Goal: Transaction & Acquisition: Download file/media

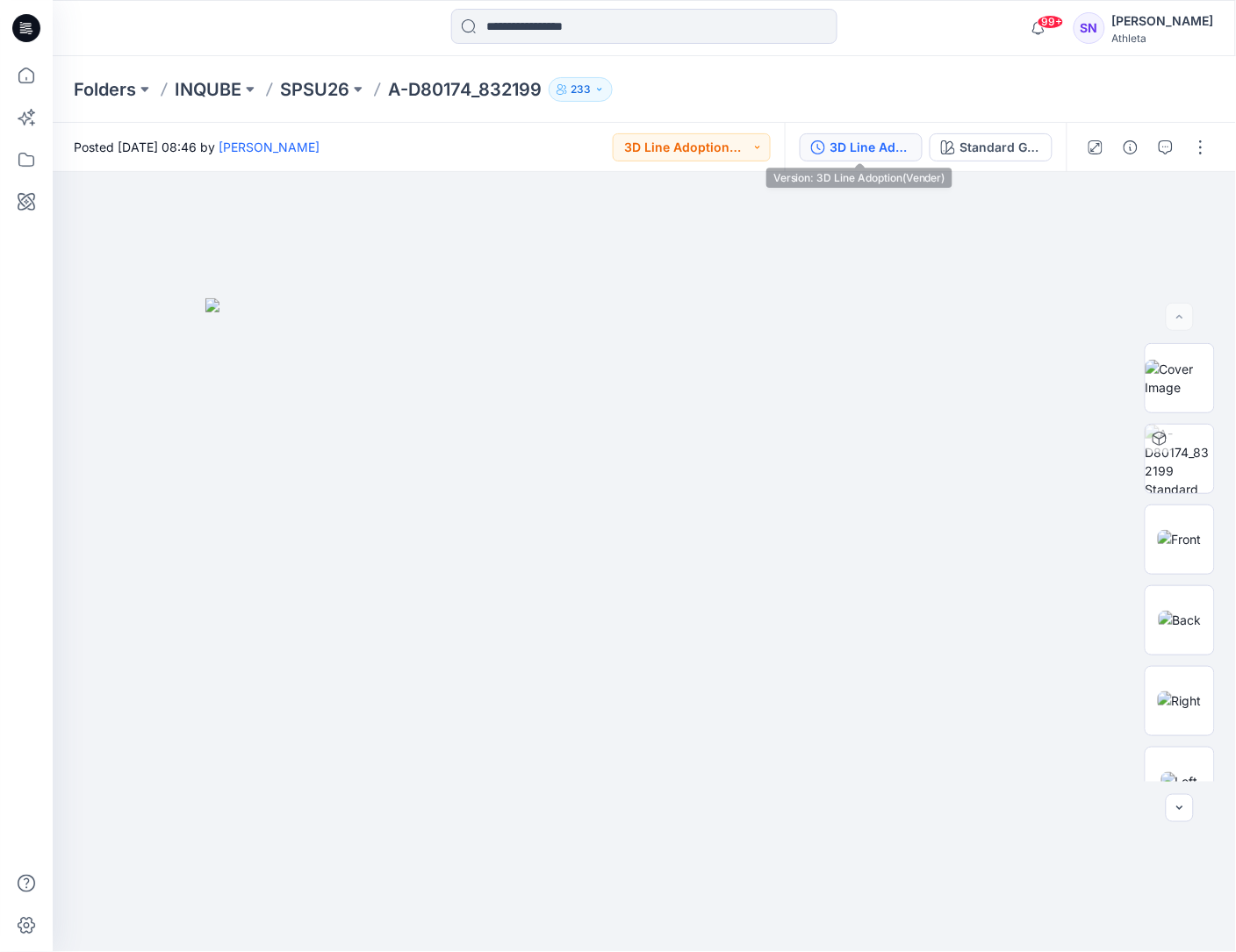
click at [869, 138] on div "3D Line Adoption(Vender)" at bounding box center [871, 147] width 81 height 19
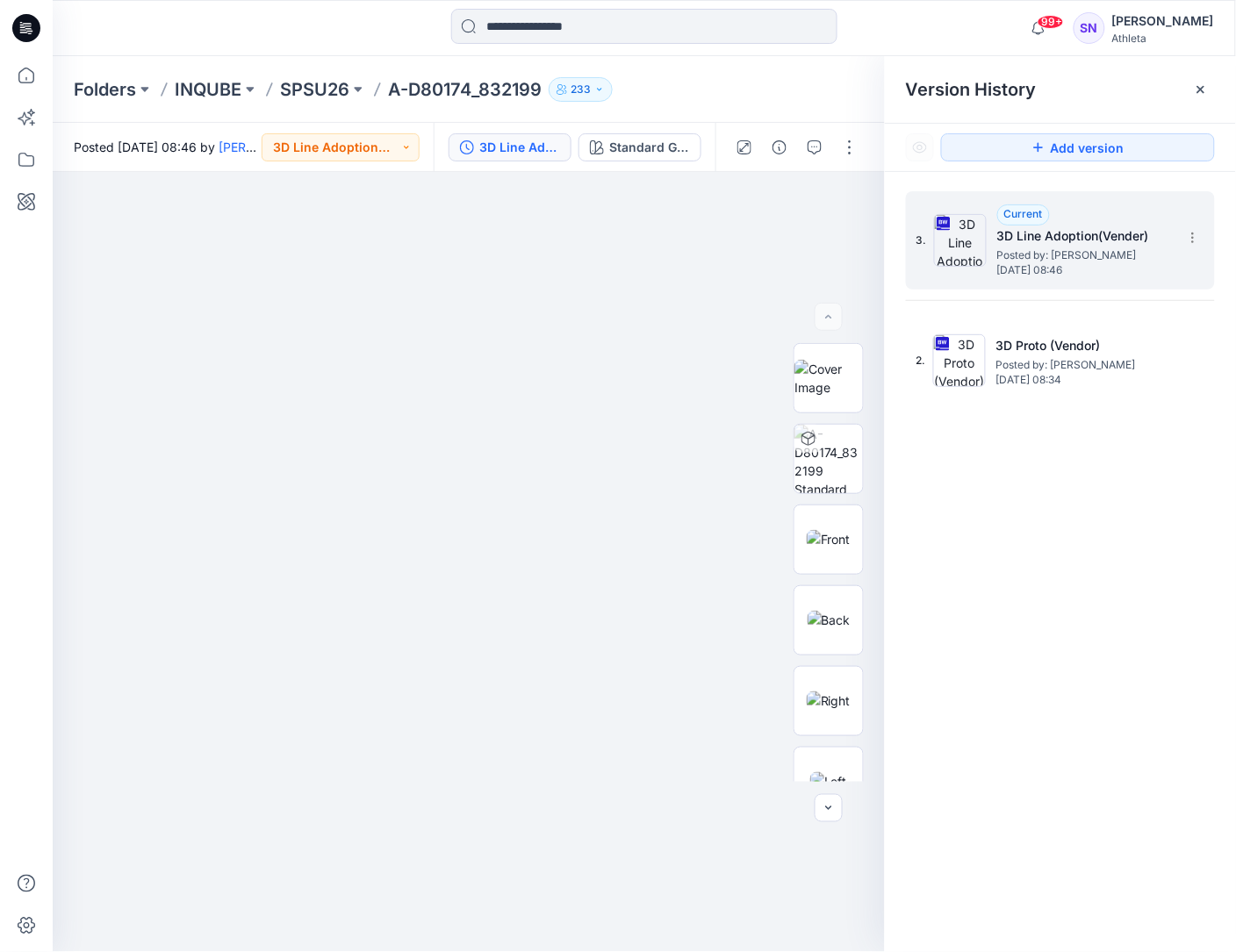
click at [1201, 222] on div "3. Current 3D Line Adoption(Vender) Posted by: [PERSON_NAME] [DATE] 08:46" at bounding box center [1060, 240] width 309 height 98
click at [1193, 234] on icon at bounding box center [1192, 233] width 1 height 1
click at [1121, 278] on span "Download Source BW File" at bounding box center [1104, 272] width 148 height 21
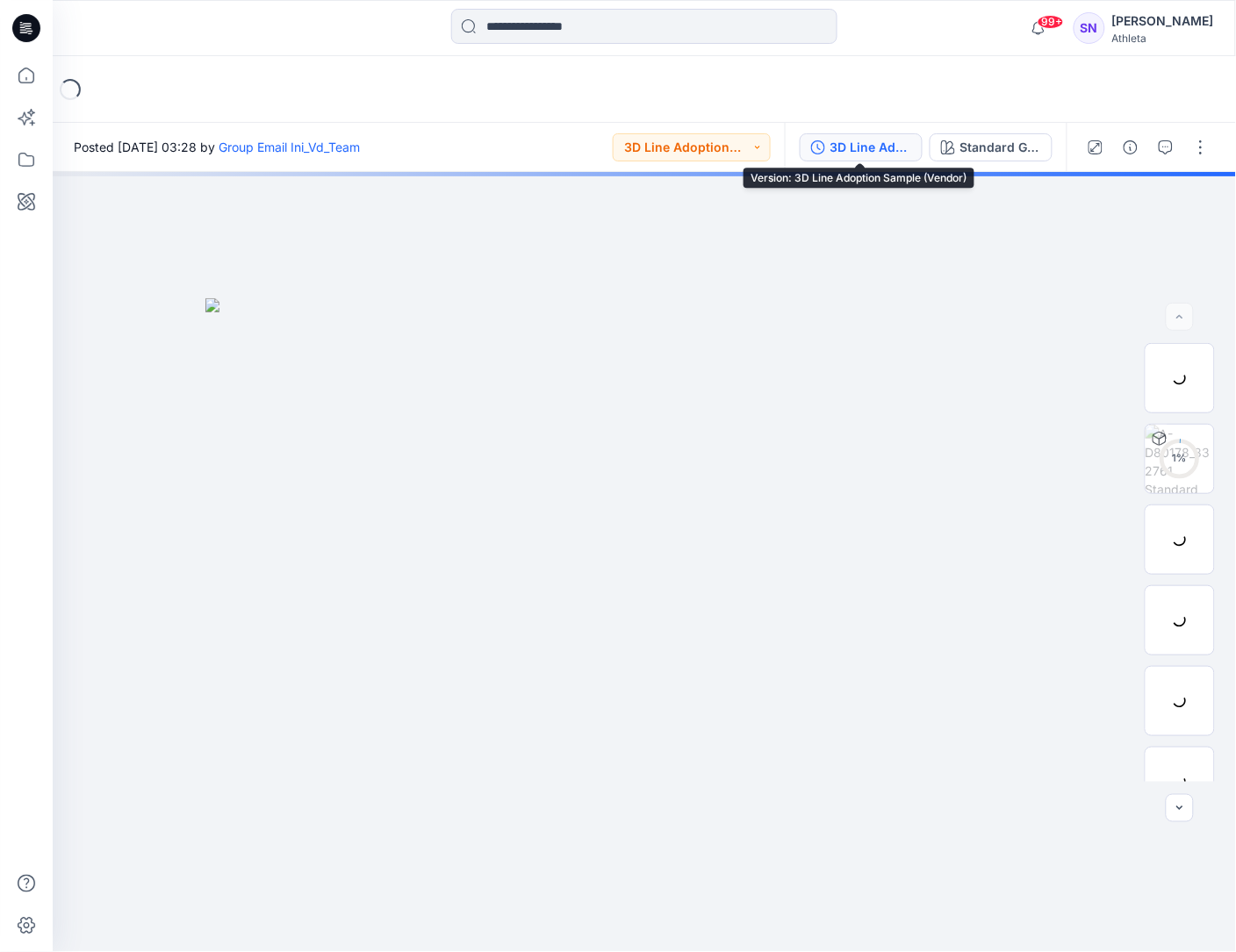
click at [879, 140] on div "3D Line Adoption Sample (Vendor)" at bounding box center [871, 147] width 81 height 19
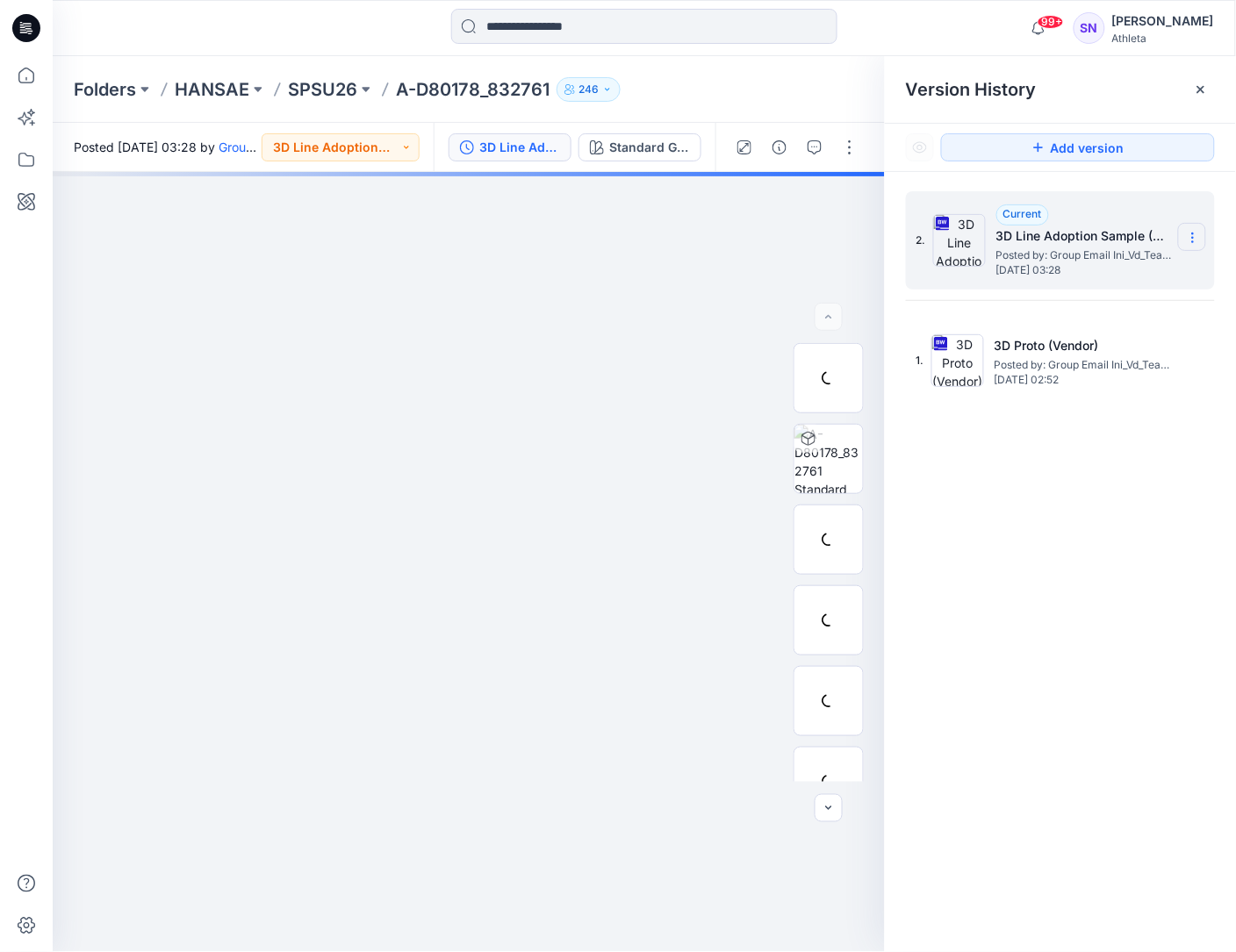
click at [1186, 235] on icon at bounding box center [1192, 238] width 14 height 14
click at [1085, 276] on span "Download Source BW File" at bounding box center [1104, 272] width 148 height 21
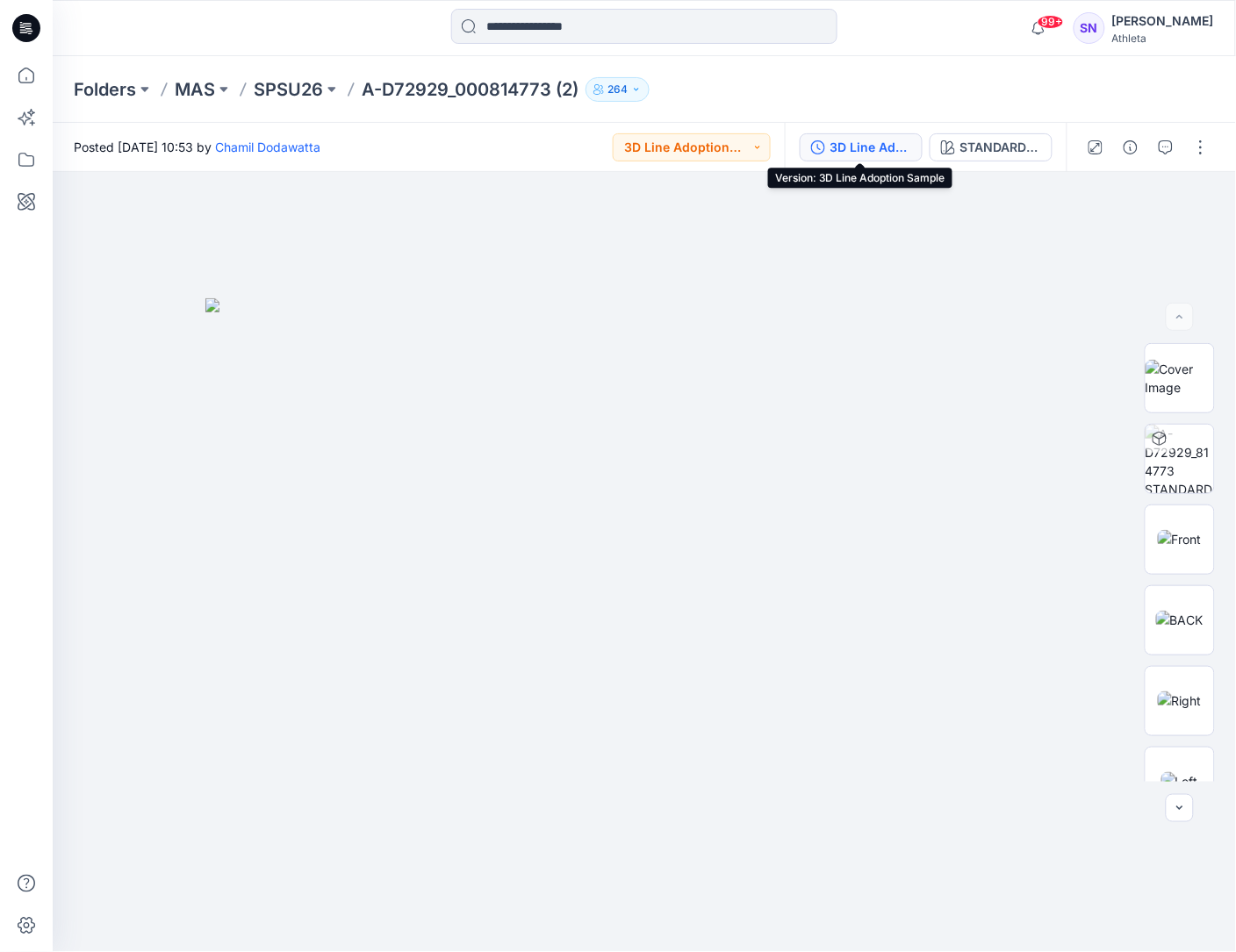
click at [884, 151] on div "3D Line Adoption Sample" at bounding box center [871, 147] width 81 height 19
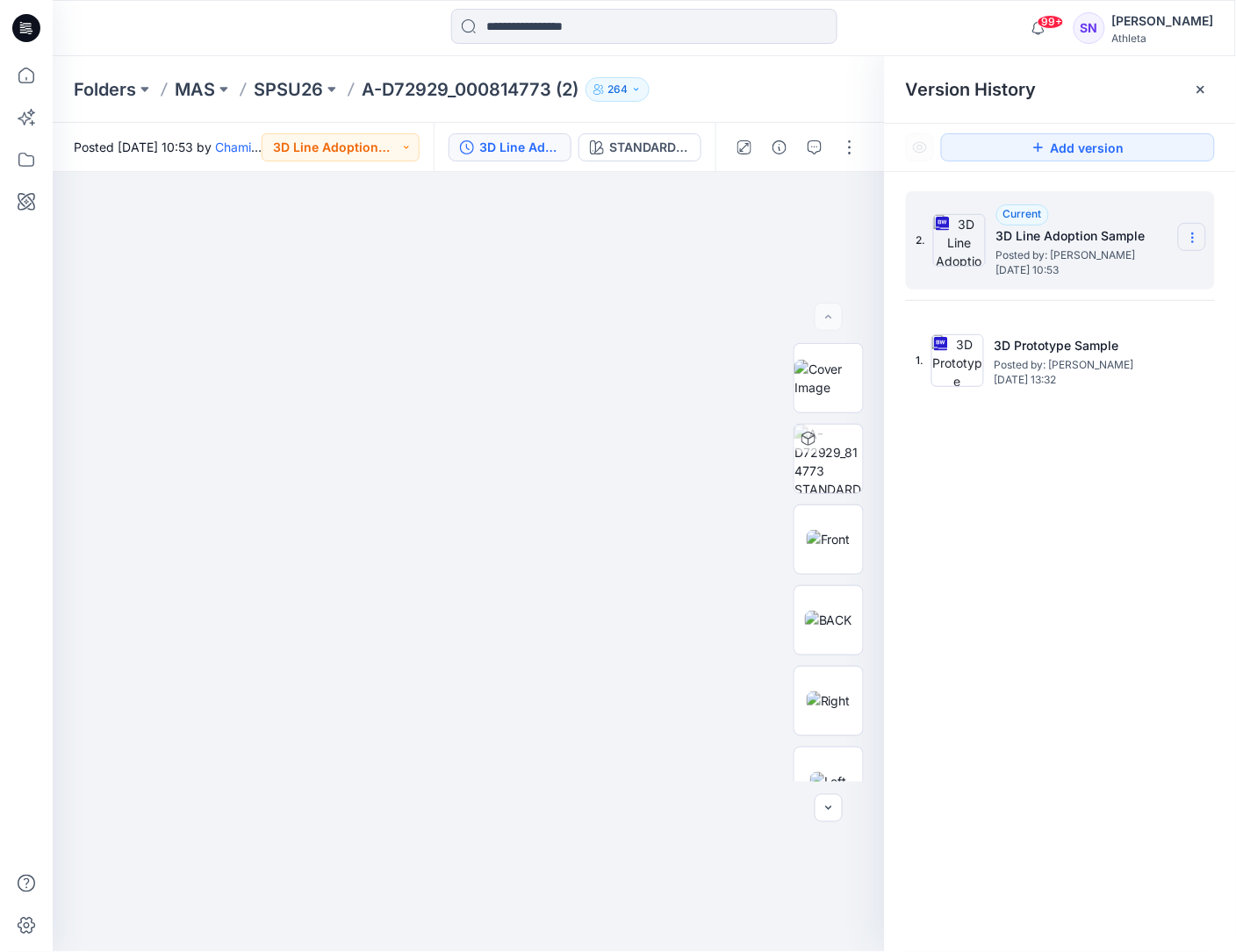
click at [1189, 230] on section at bounding box center [1192, 237] width 28 height 28
click at [1120, 272] on span "Download Source BW File" at bounding box center [1104, 272] width 148 height 21
click at [871, 18] on div at bounding box center [644, 28] width 592 height 39
click at [1088, 764] on div "2. Current 3D Line Adoption Sample Posted by: Chamil Dodawatta Monday, April 28…" at bounding box center [1060, 575] width 351 height 805
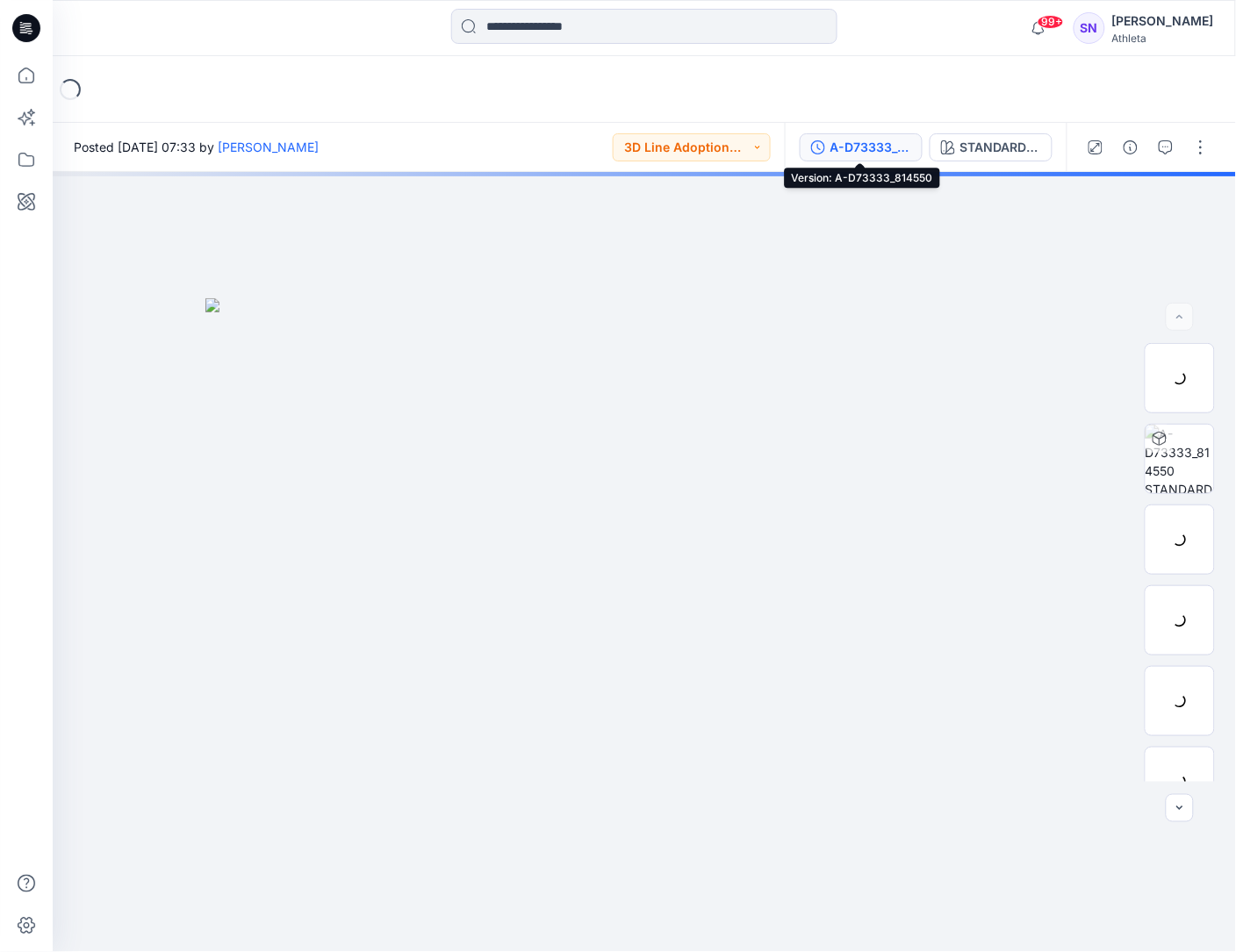
click at [874, 140] on div "A-D73333_814550" at bounding box center [871, 147] width 81 height 19
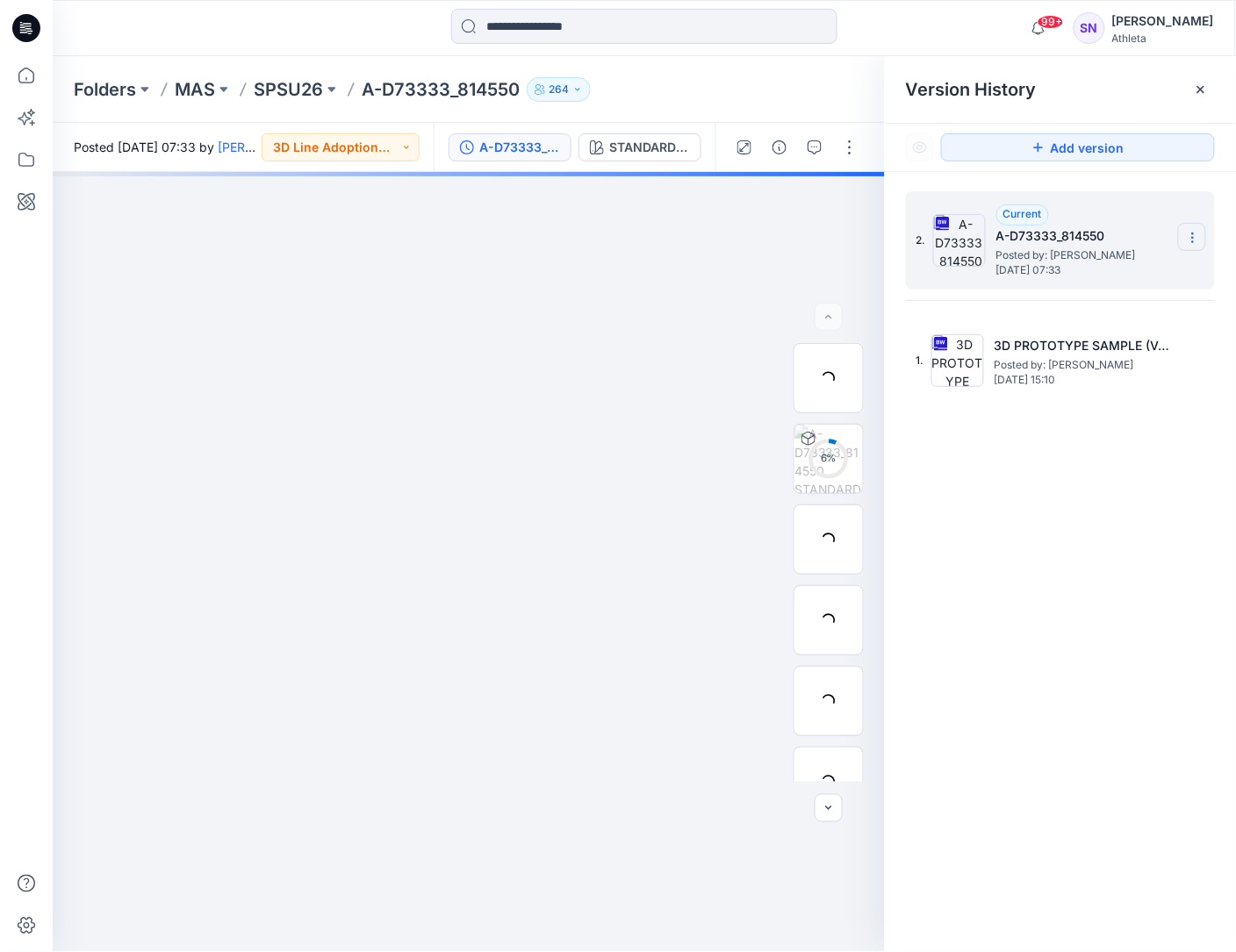
click at [1195, 241] on icon at bounding box center [1192, 238] width 14 height 14
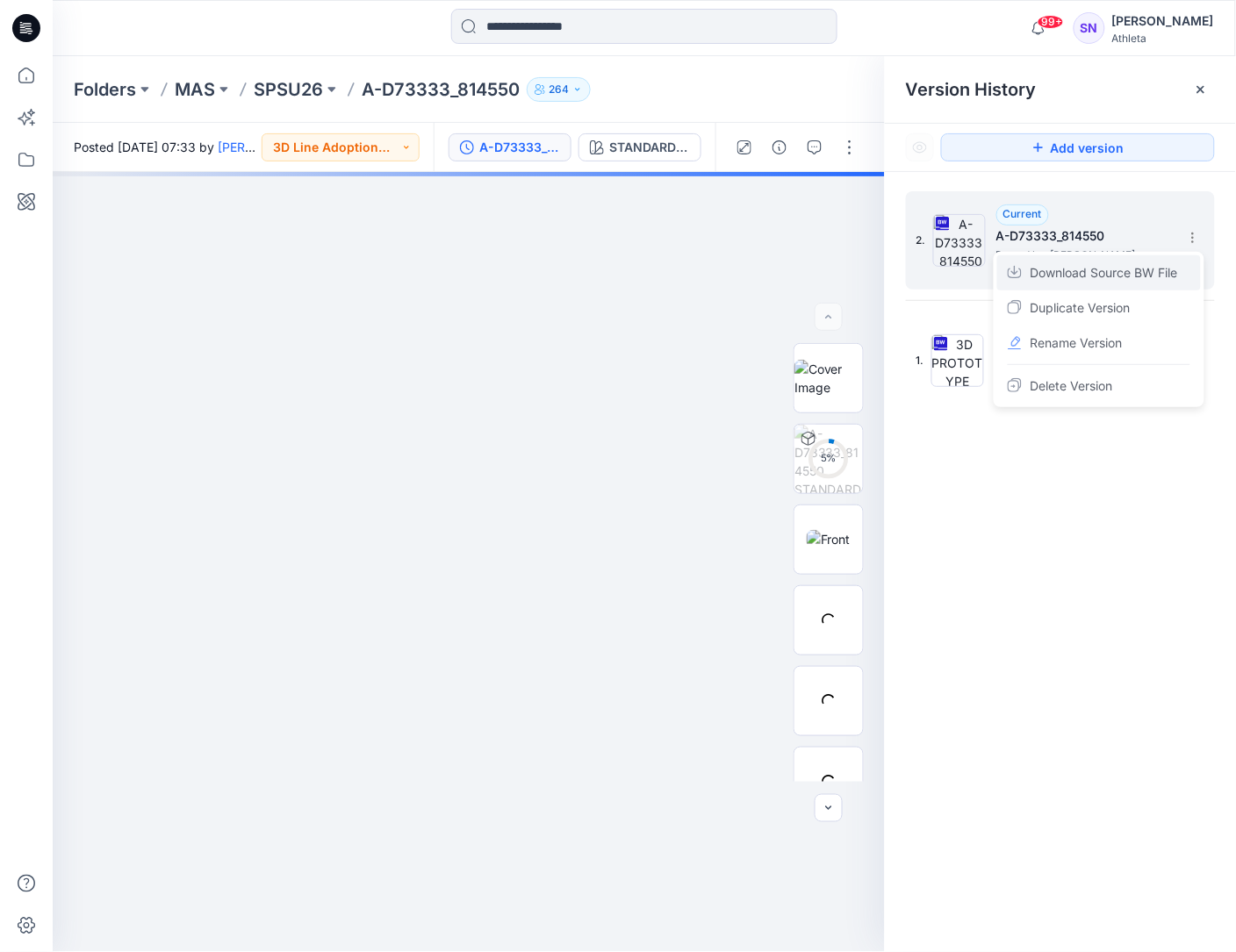
click at [1126, 273] on span "Download Source BW File" at bounding box center [1104, 272] width 148 height 21
